Goal: Find specific page/section: Find specific page/section

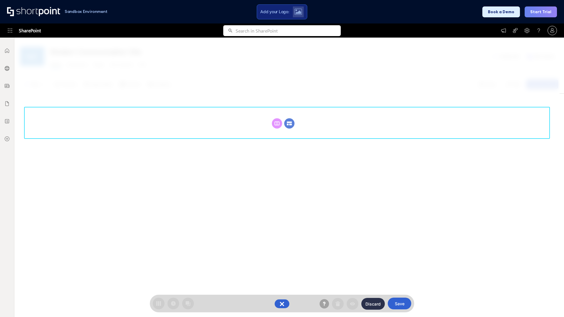
click at [289, 123] on circle at bounding box center [289, 123] width 10 height 10
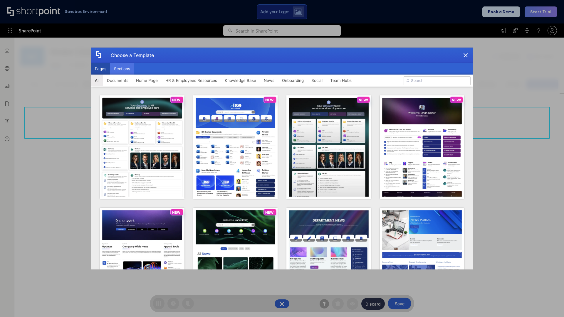
click at [122, 69] on button "Sections" at bounding box center [122, 69] width 24 height 12
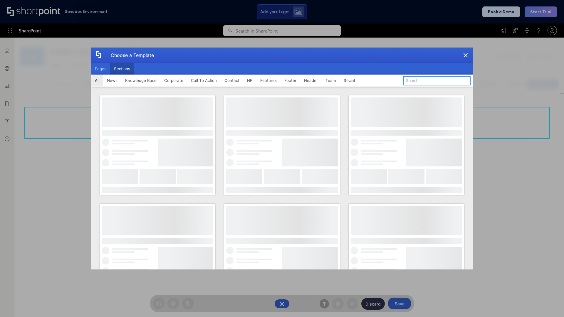
type input "Footer 1"
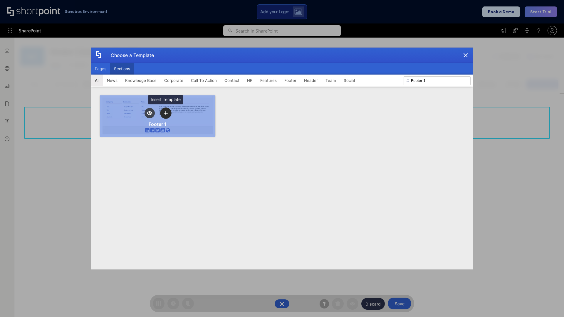
click at [166, 113] on icon "template selector" at bounding box center [166, 113] width 4 height 4
